Goal: Check status: Check status

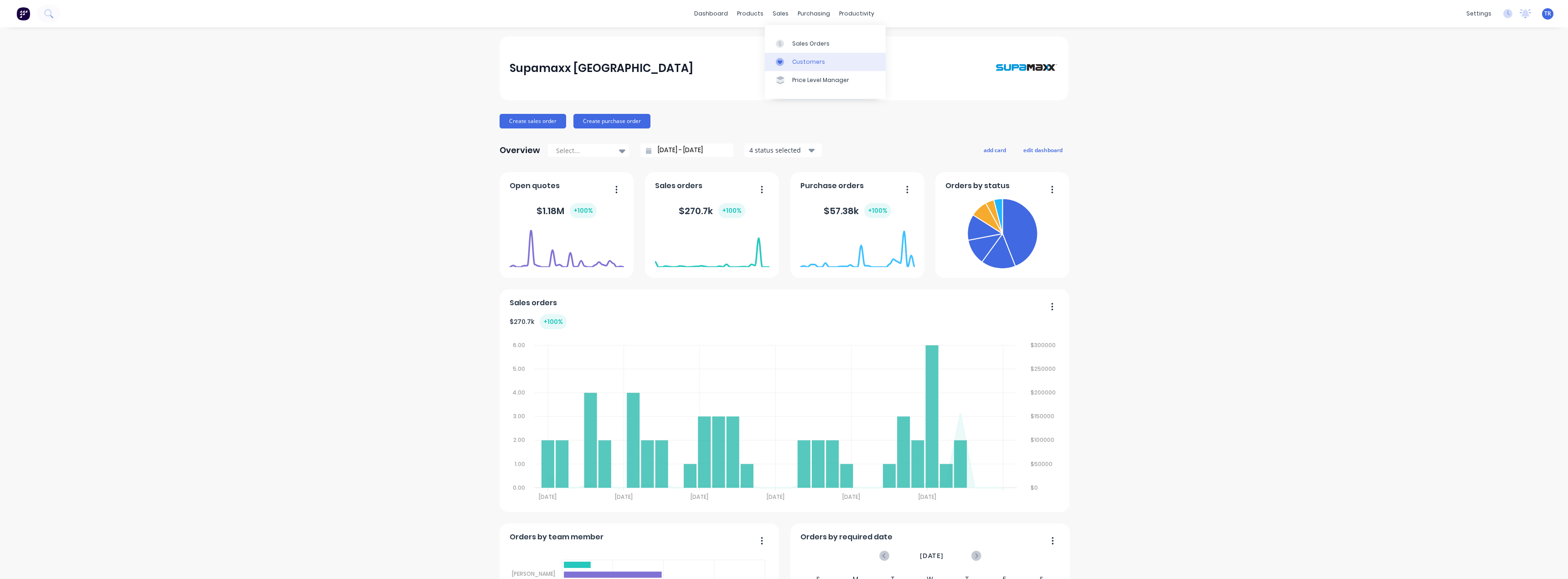
click at [780, 65] on icon at bounding box center [780, 61] width 8 height 8
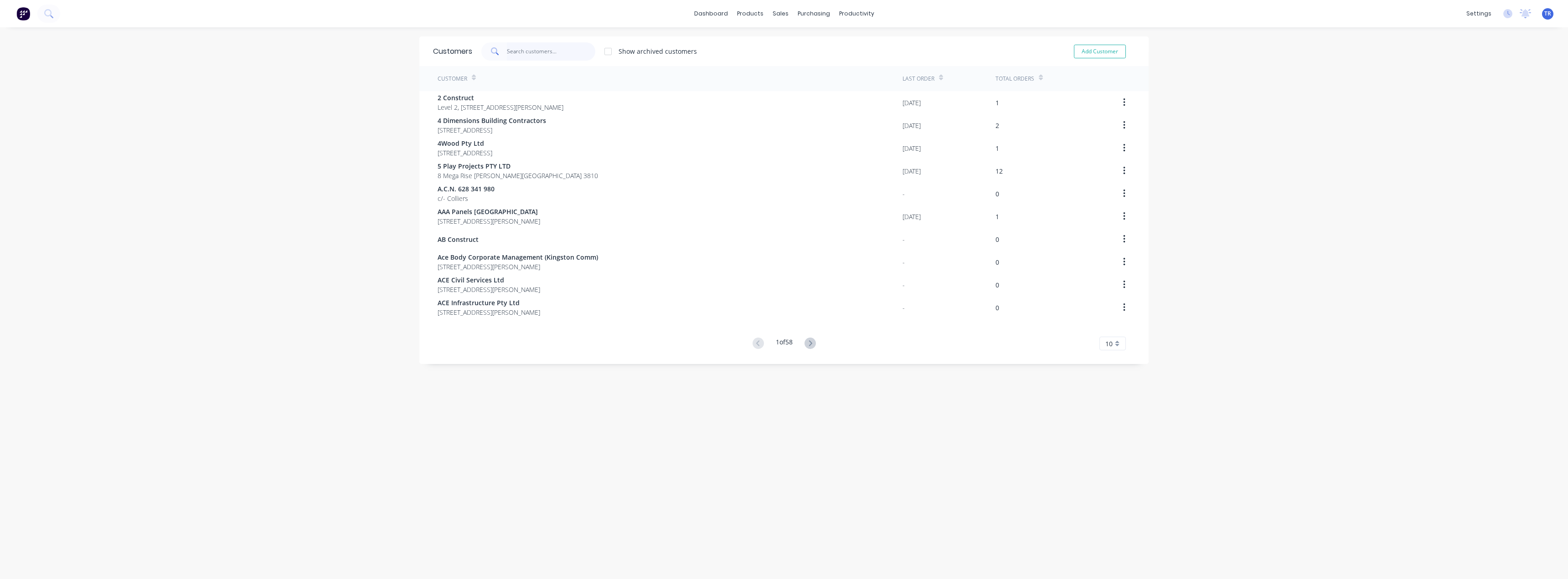
click at [555, 55] on input "text" at bounding box center [551, 52] width 89 height 18
paste input "Axom Pty Ltd"
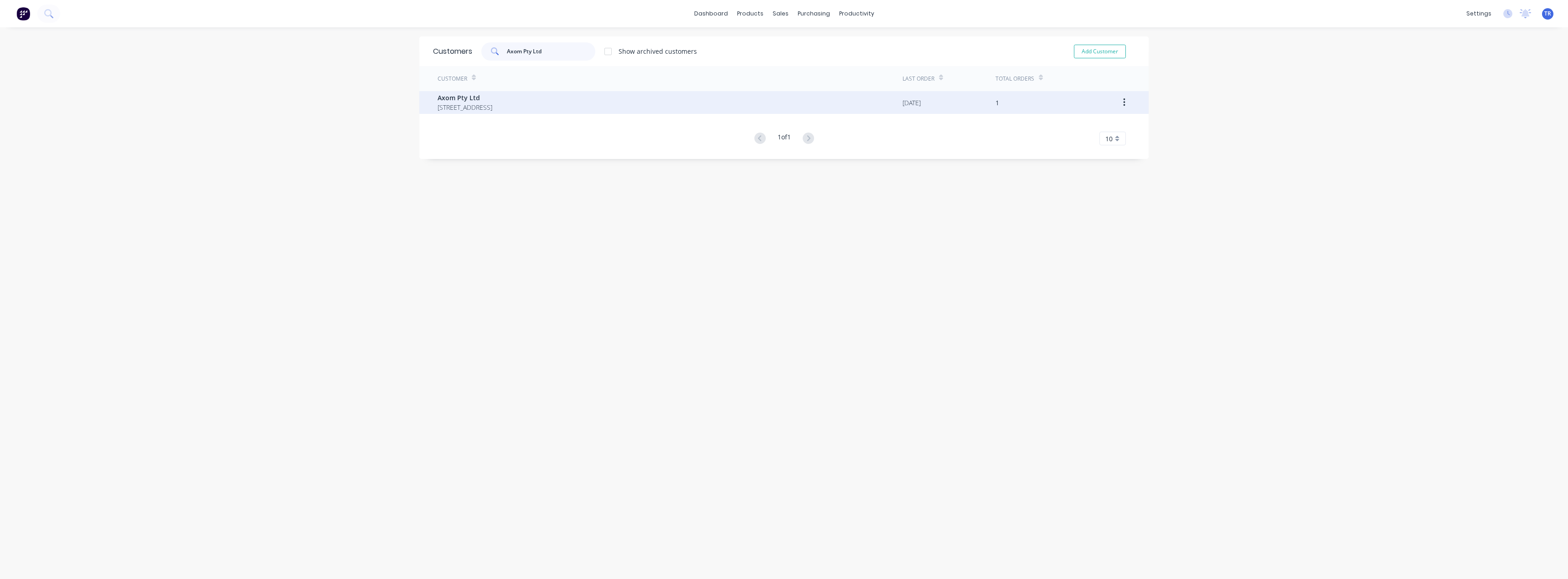
type input "Axom Pty Ltd"
click at [492, 111] on span "[STREET_ADDRESS]" at bounding box center [465, 107] width 55 height 10
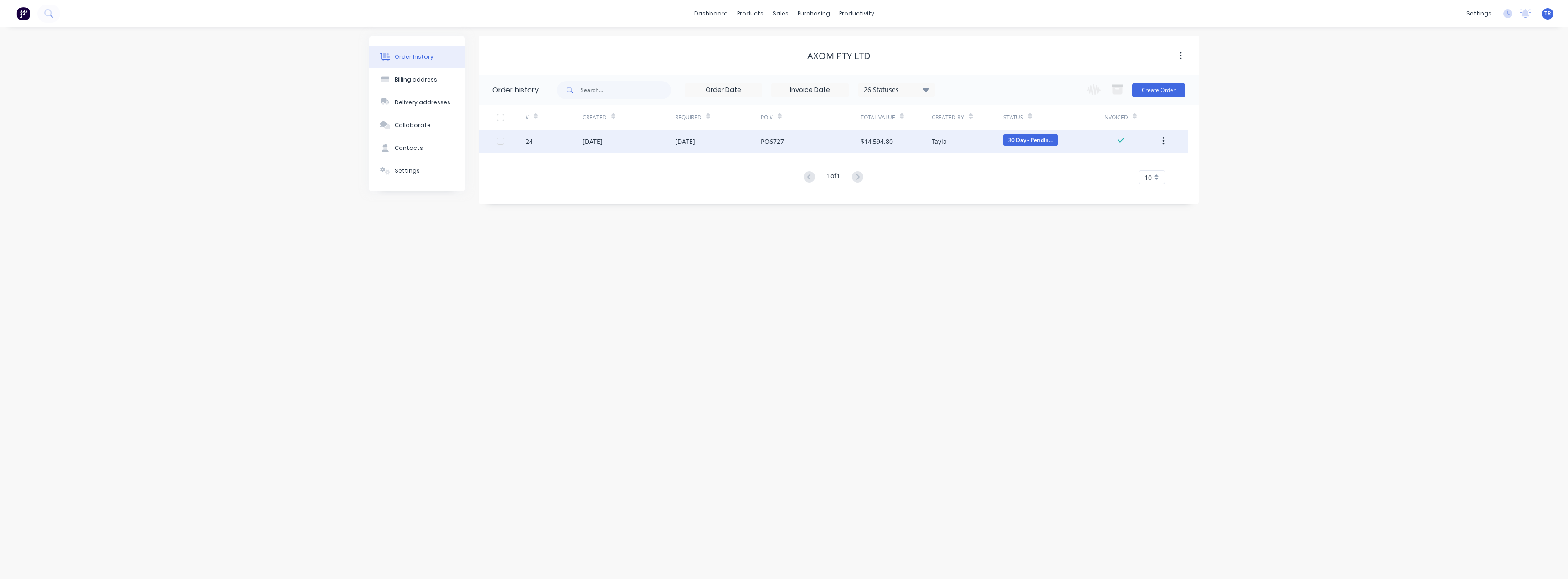
click at [596, 144] on div "[DATE]" at bounding box center [592, 142] width 20 height 10
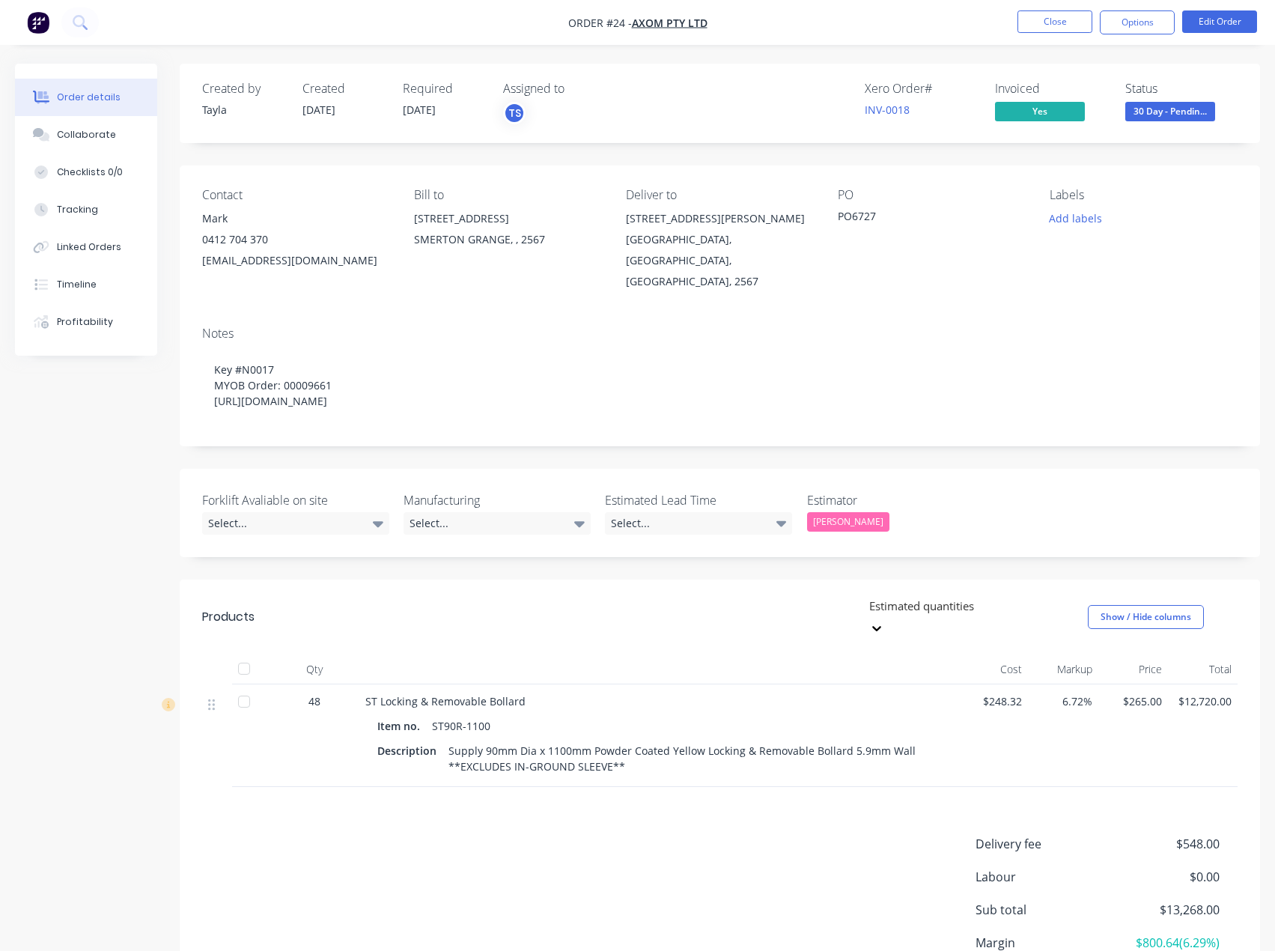
click at [1061, 33] on li "Close" at bounding box center [1055, 22] width 75 height 24
click at [1063, 31] on button "Close" at bounding box center [1055, 21] width 75 height 22
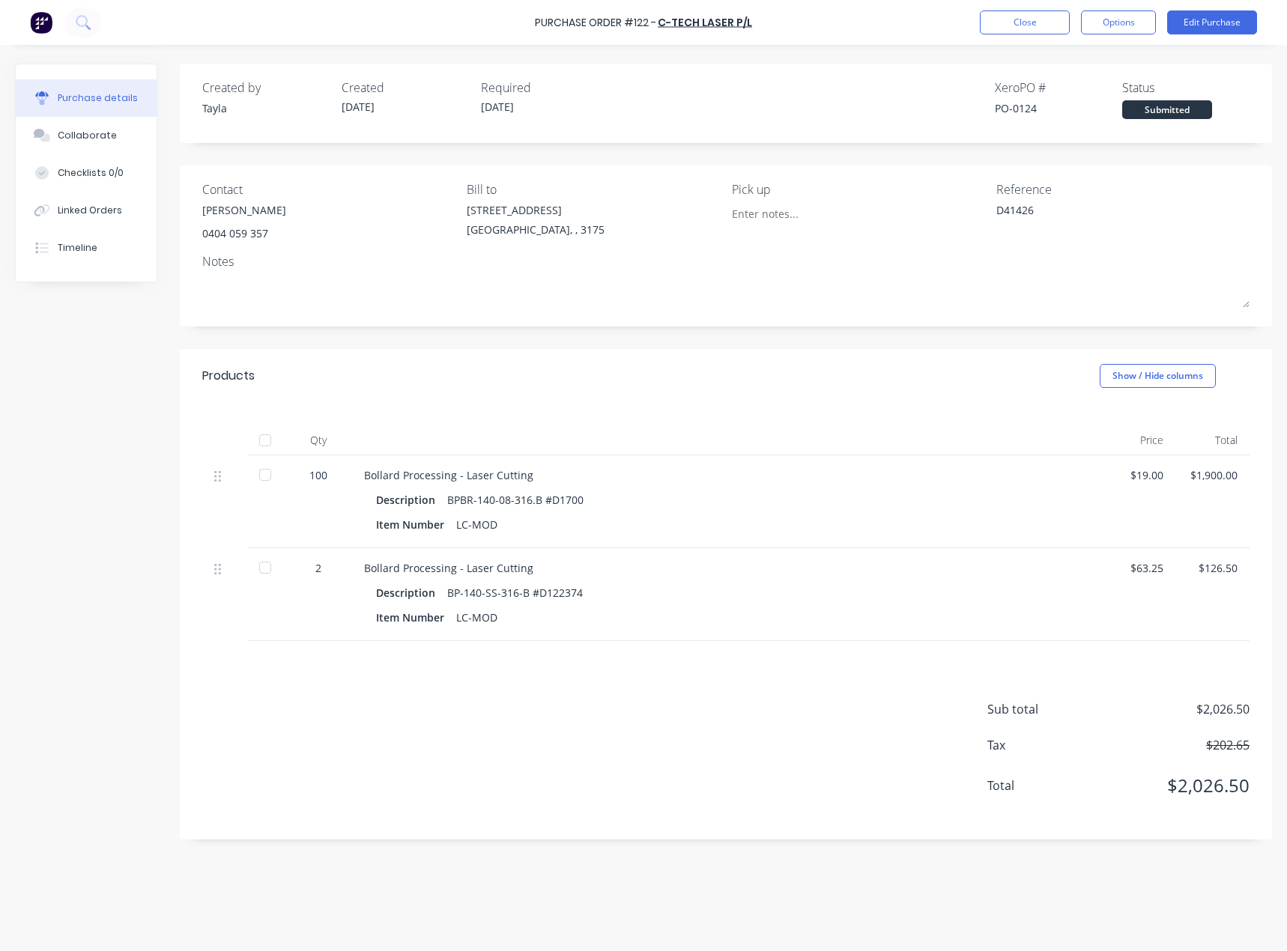
click at [1041, 34] on div "Purchase Order #122 - C-Tech Laser P/L Close Options Edit Purchase" at bounding box center [643, 22] width 1287 height 45
click at [1022, 25] on button "Close" at bounding box center [1024, 22] width 90 height 24
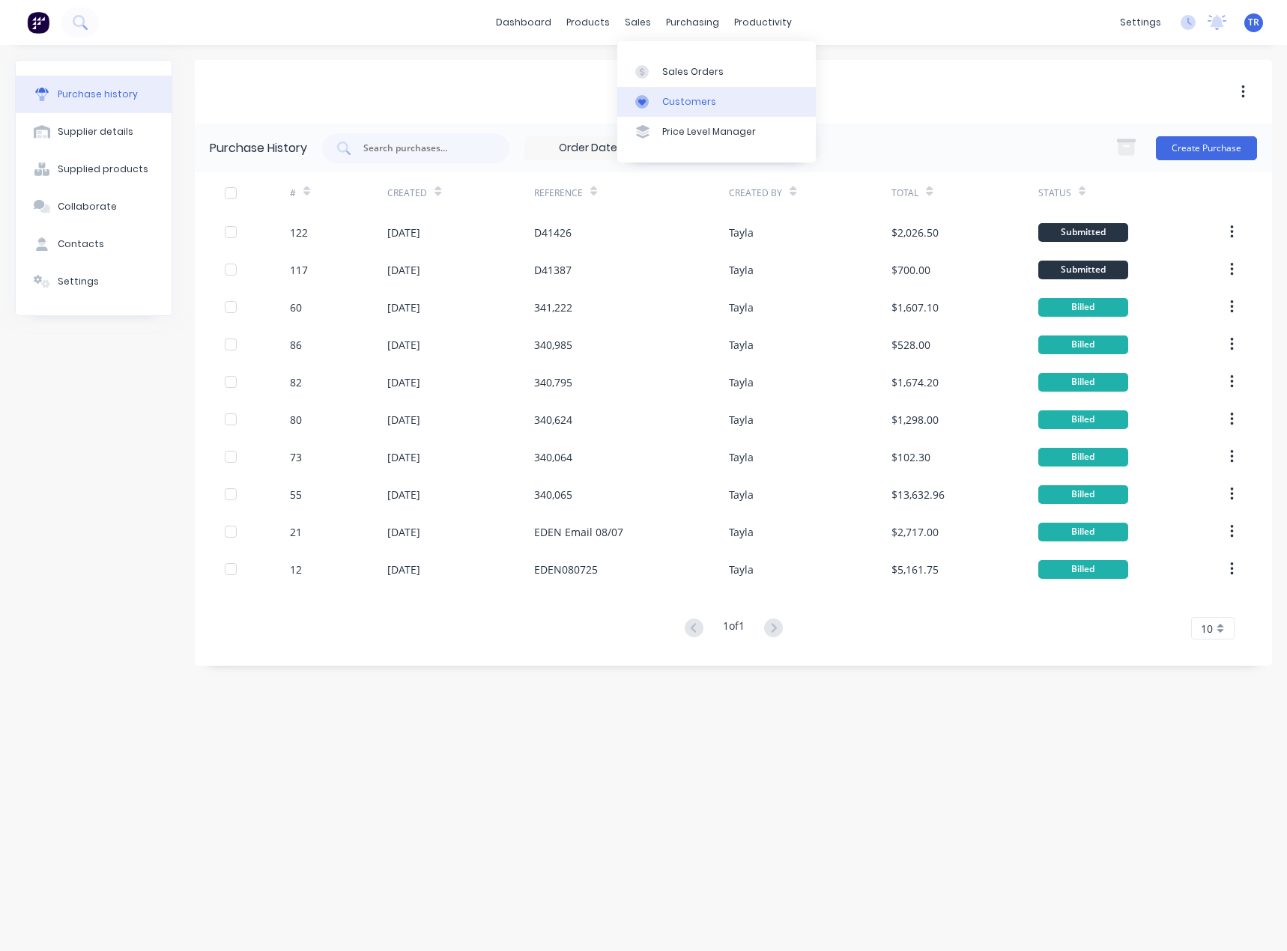
click at [645, 110] on link "Customers" at bounding box center [716, 102] width 198 height 30
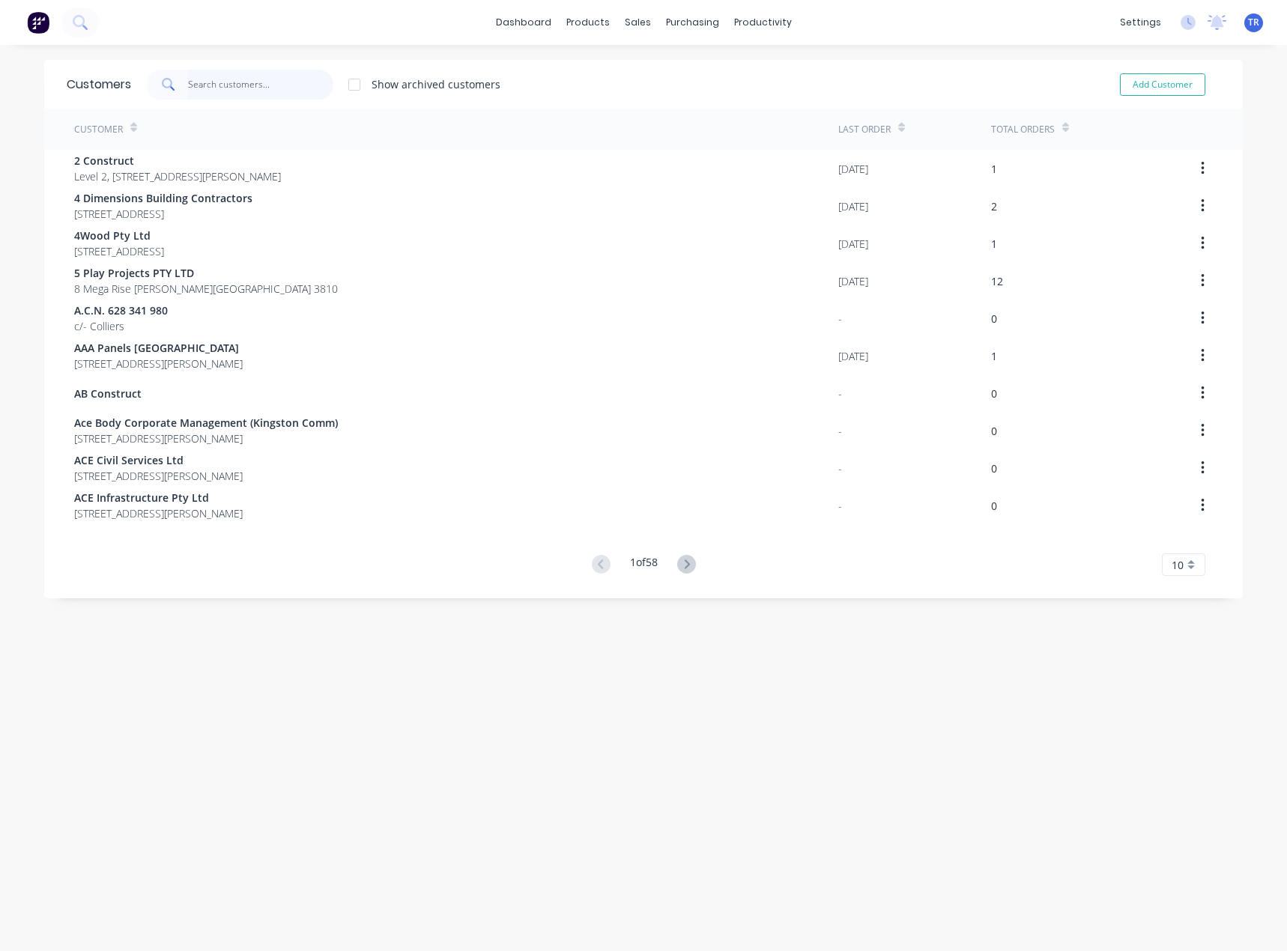
click at [246, 77] on input "text" at bounding box center [261, 85] width 146 height 30
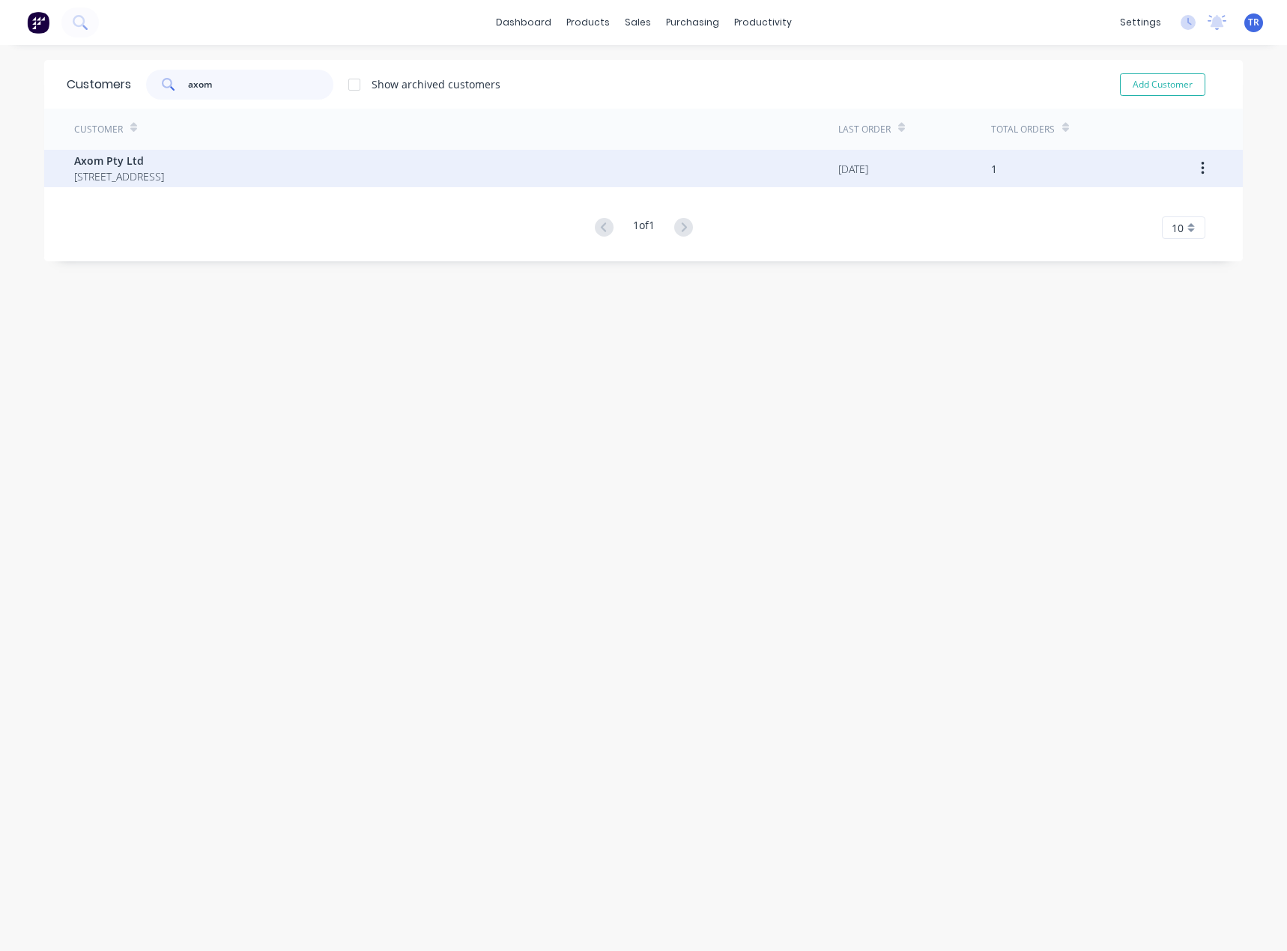
type input "axom"
click at [162, 174] on span "[STREET_ADDRESS]" at bounding box center [119, 176] width 90 height 16
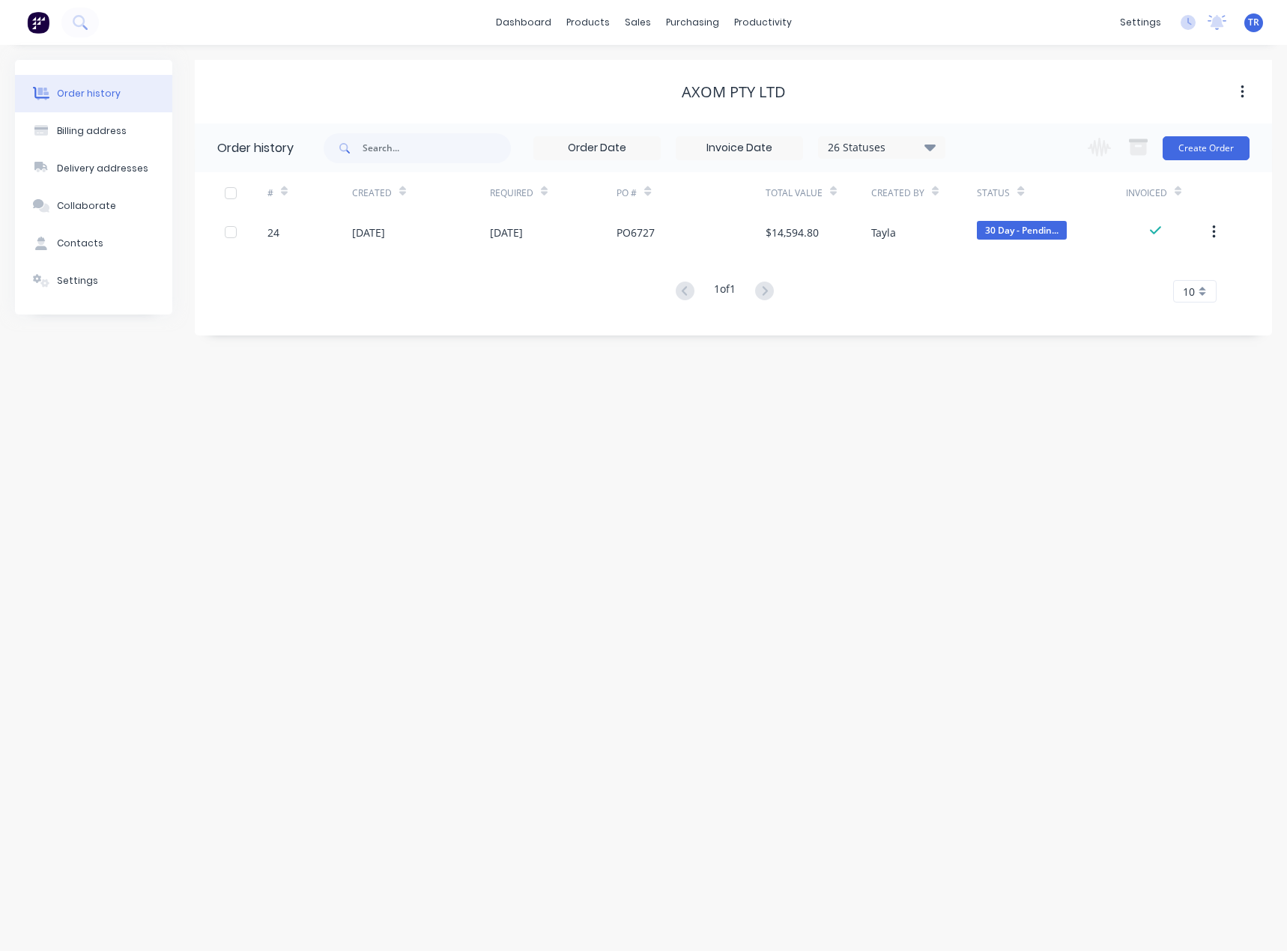
click at [342, 243] on div "24" at bounding box center [309, 231] width 85 height 37
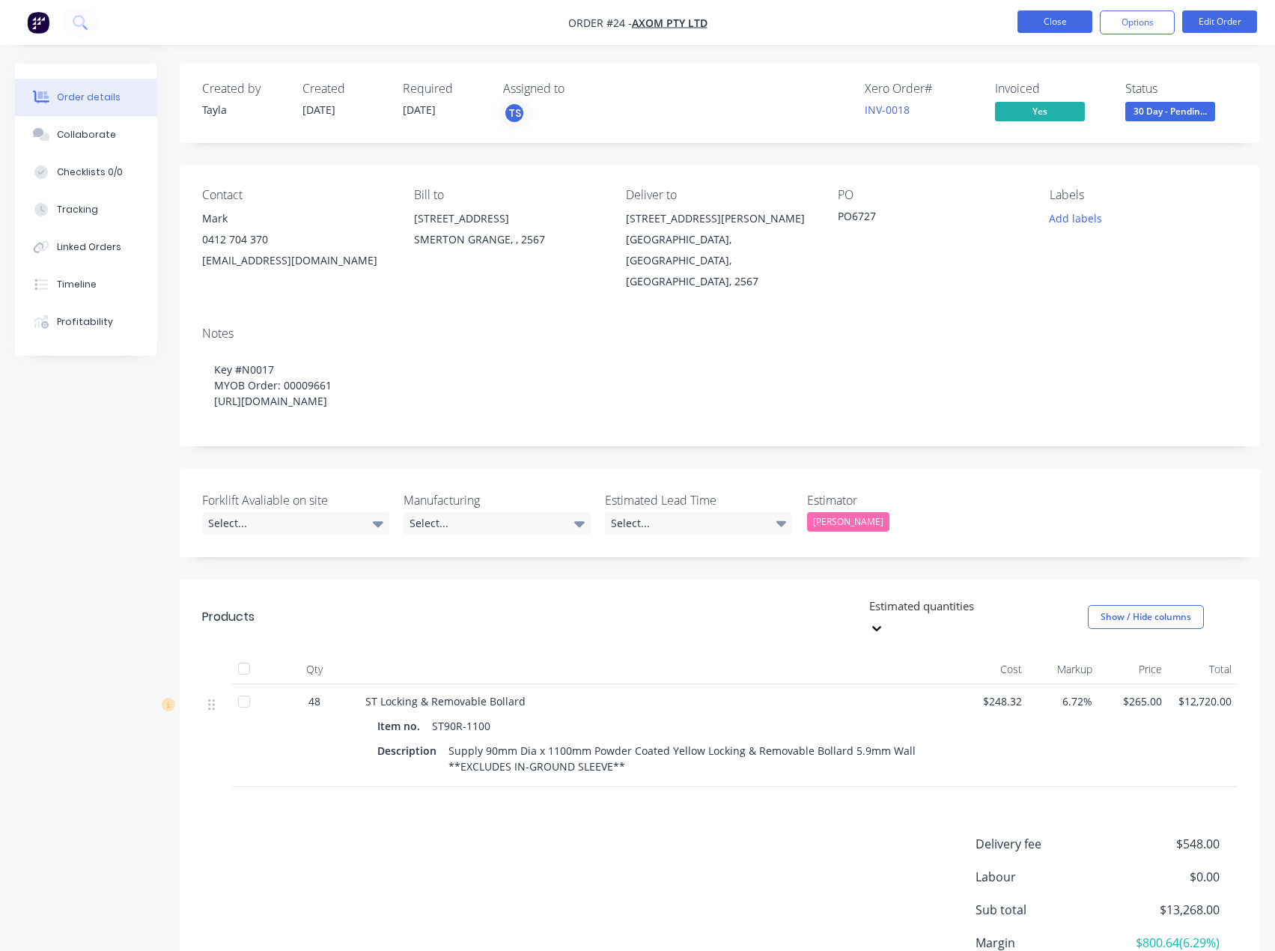
click at [1071, 28] on button "Close" at bounding box center [1055, 21] width 75 height 22
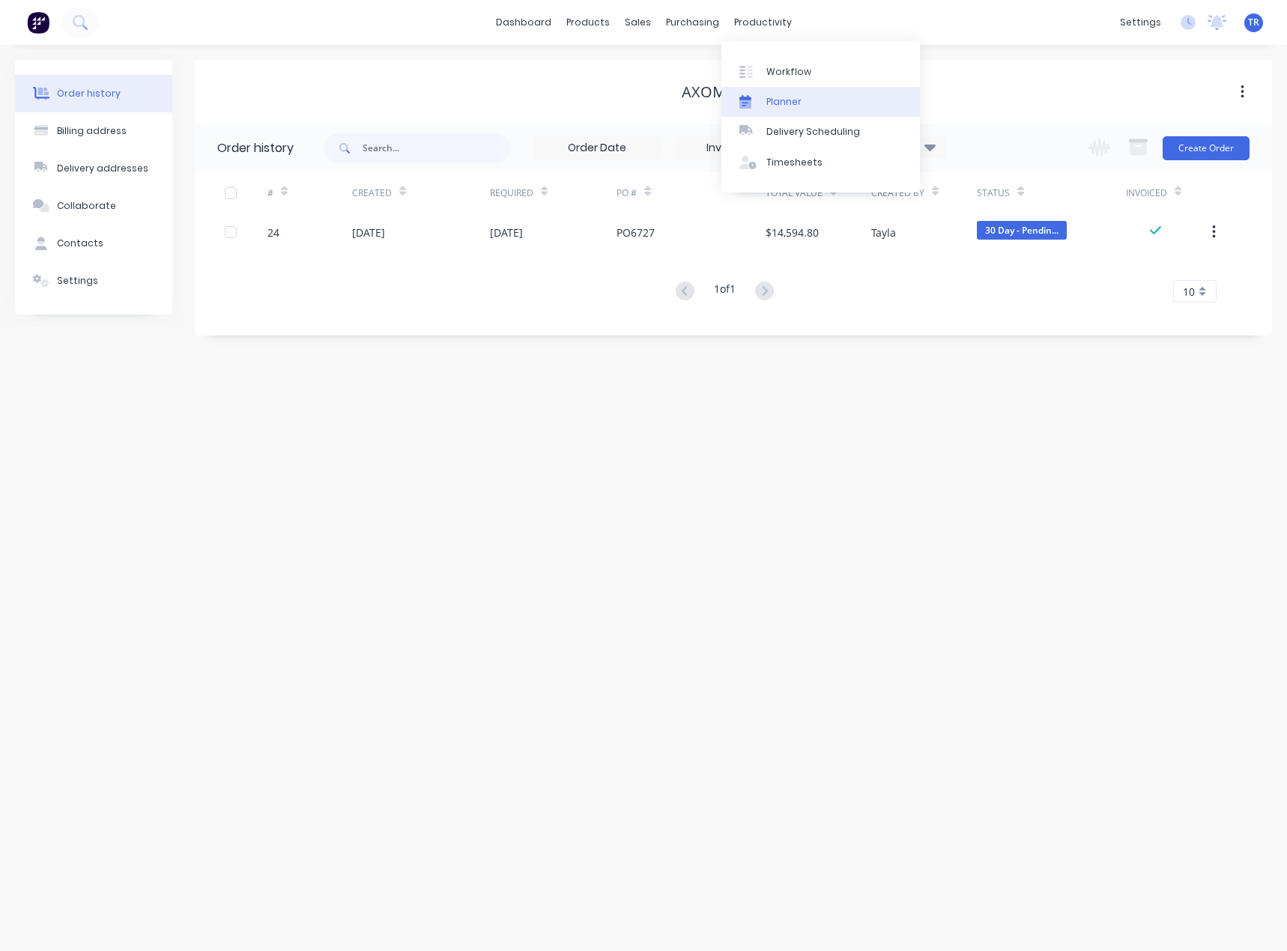
click at [750, 108] on icon at bounding box center [745, 104] width 12 height 8
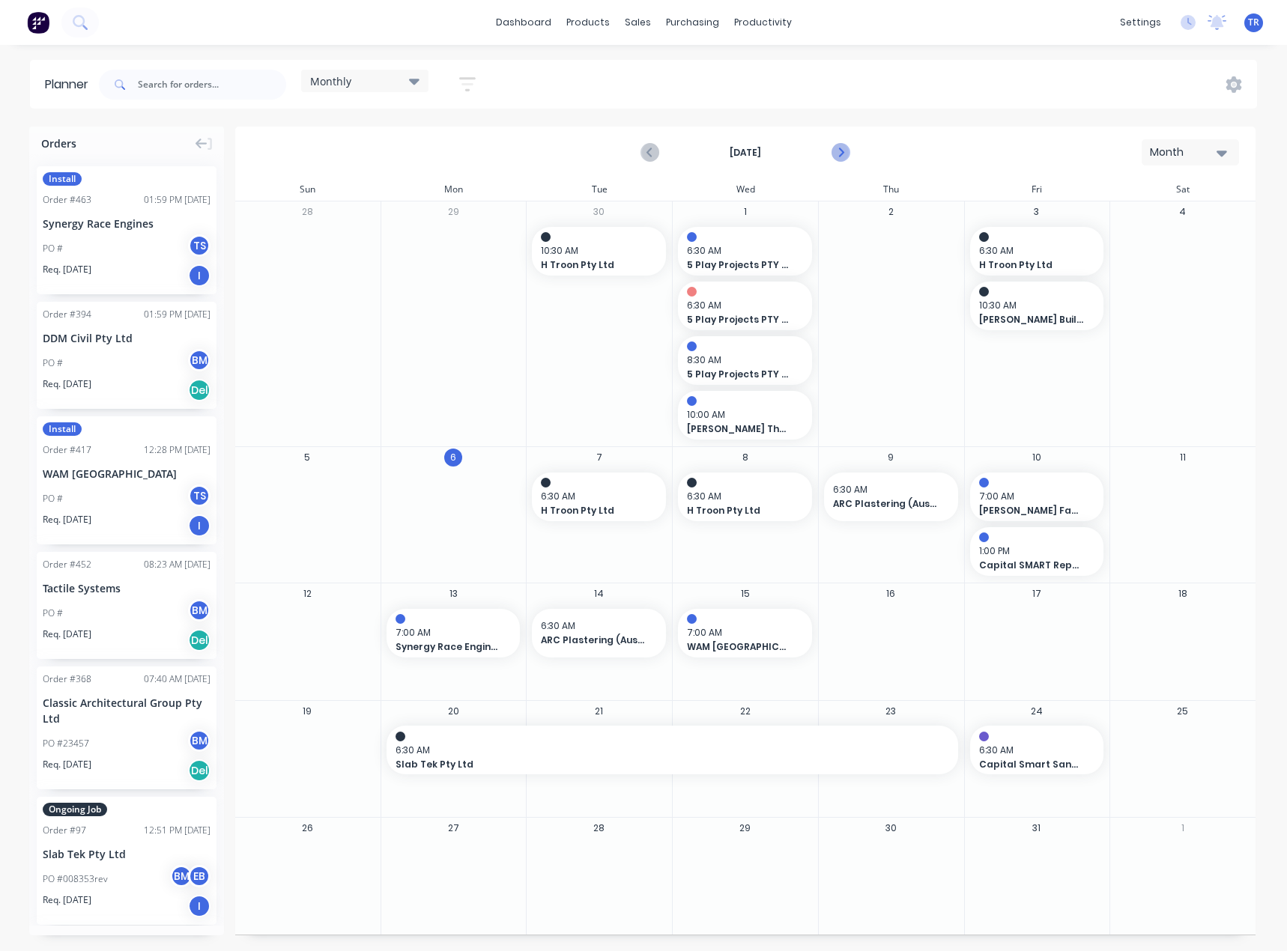
click at [848, 157] on icon "Next page" at bounding box center [839, 153] width 18 height 18
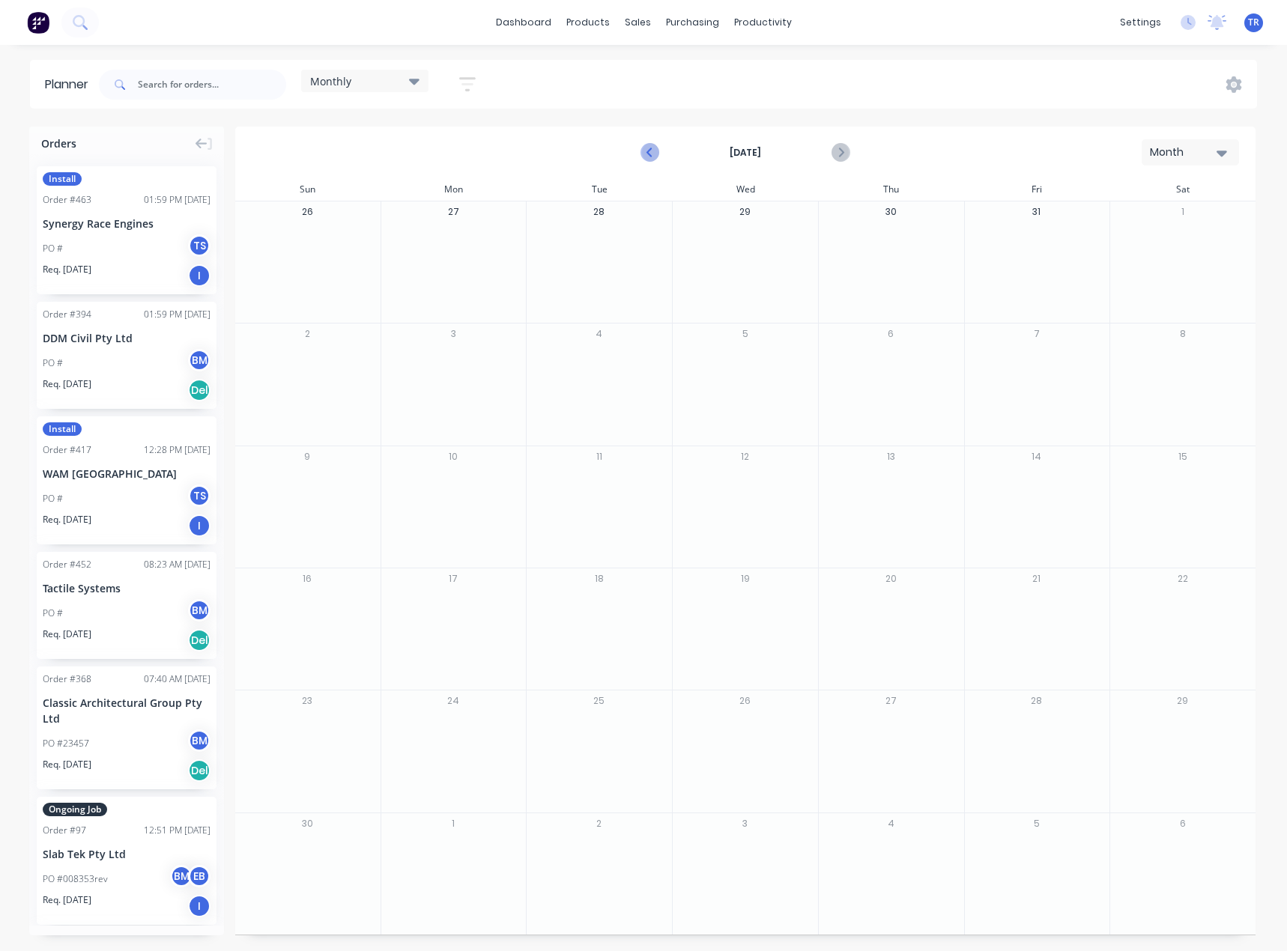
click at [651, 148] on icon "Previous page" at bounding box center [650, 153] width 18 height 18
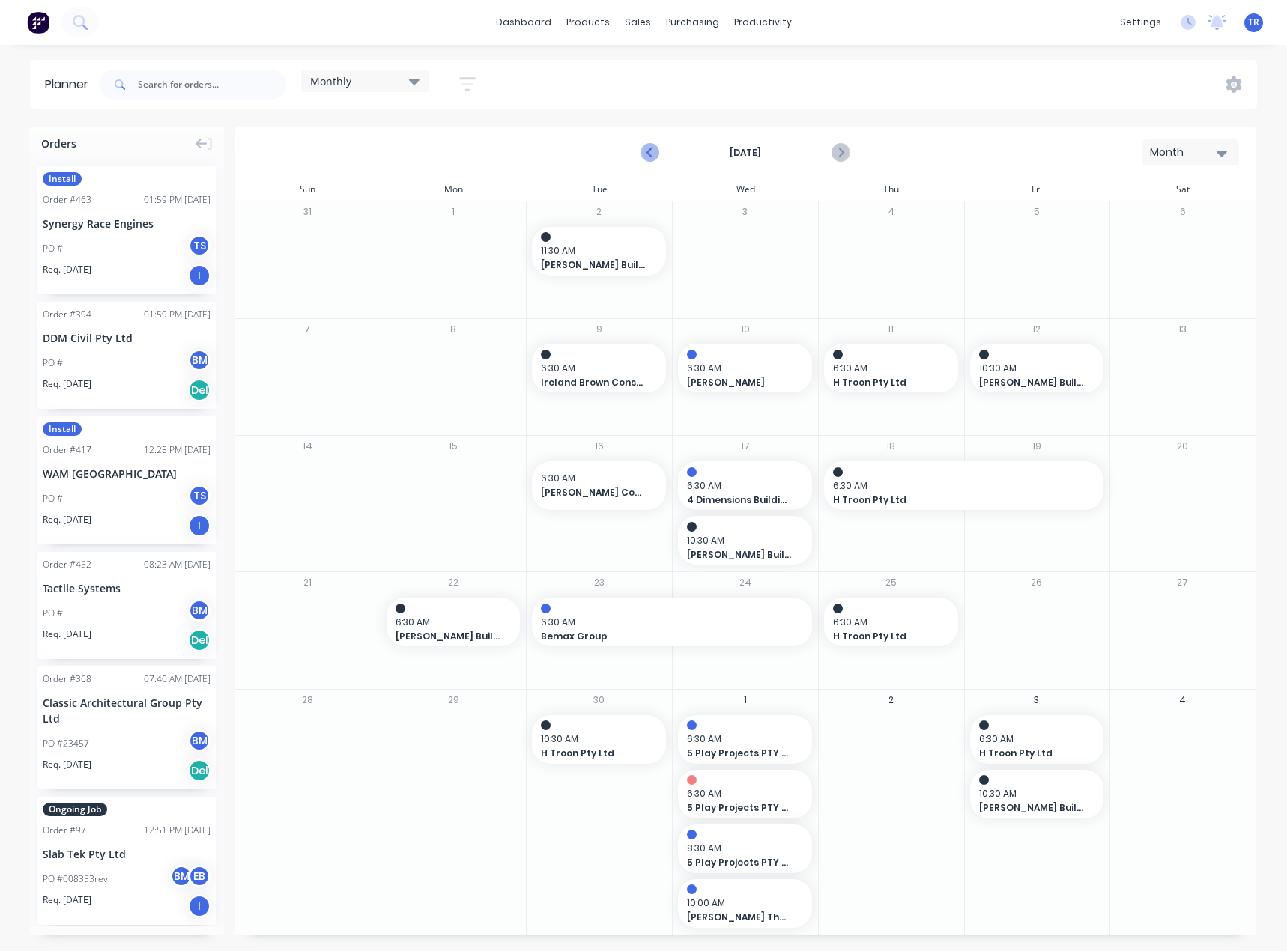
click at [651, 148] on icon "Previous page" at bounding box center [650, 153] width 18 height 18
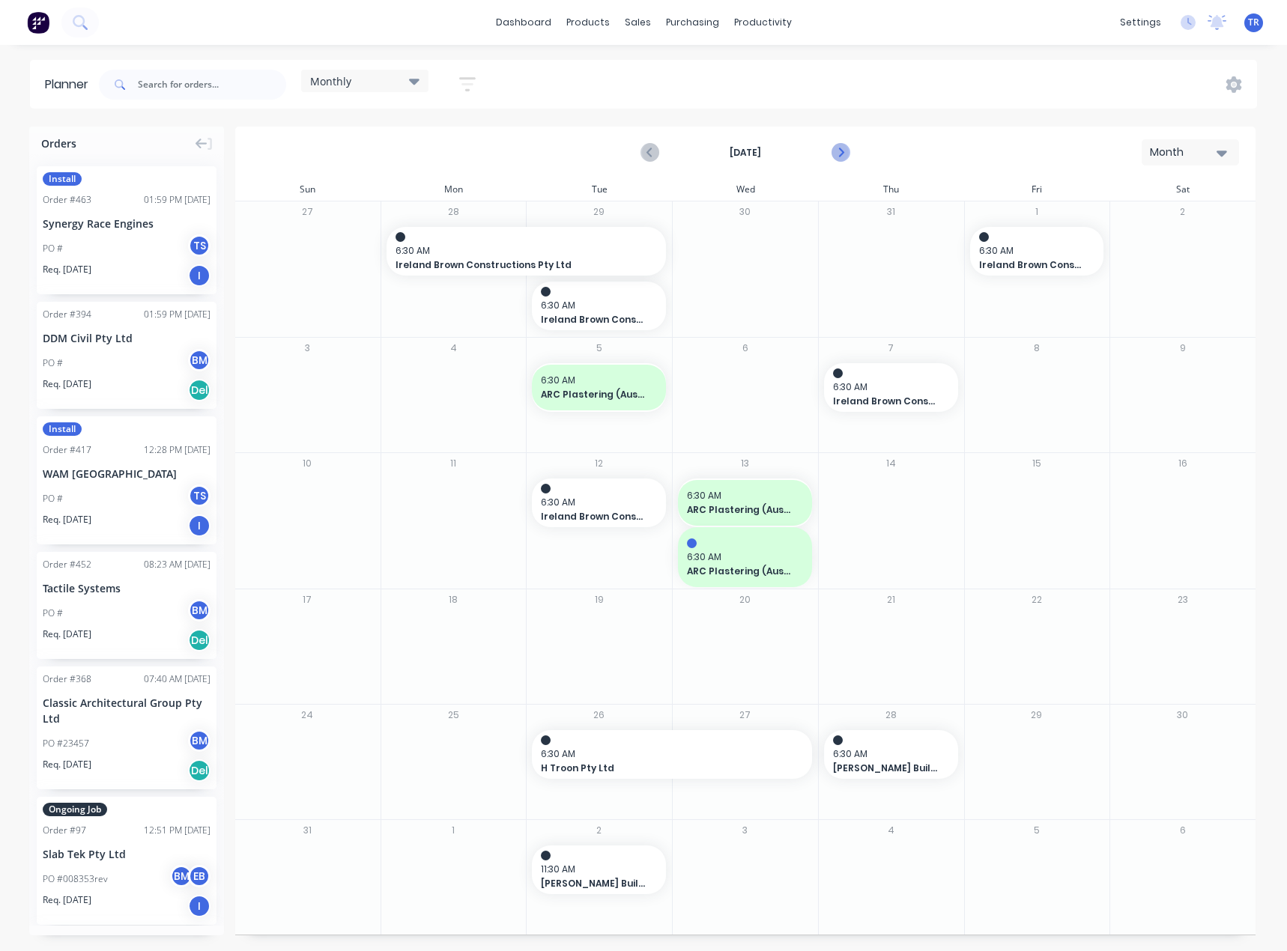
click at [842, 151] on icon "Next page" at bounding box center [839, 153] width 18 height 18
